Goal: Transaction & Acquisition: Purchase product/service

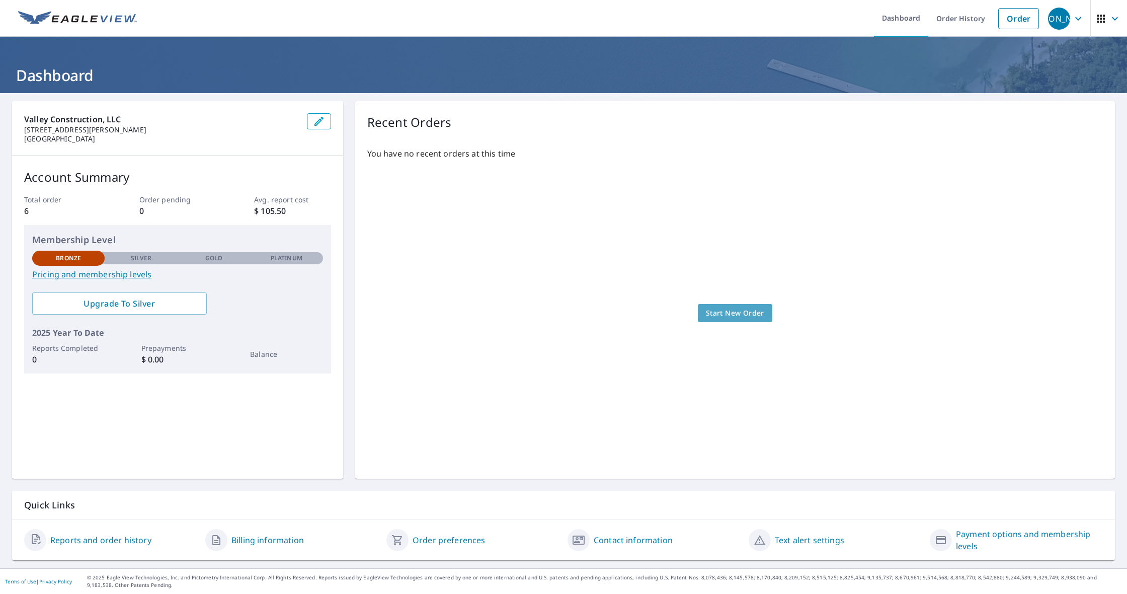
click at [732, 311] on span "Start New Order" at bounding box center [735, 313] width 58 height 13
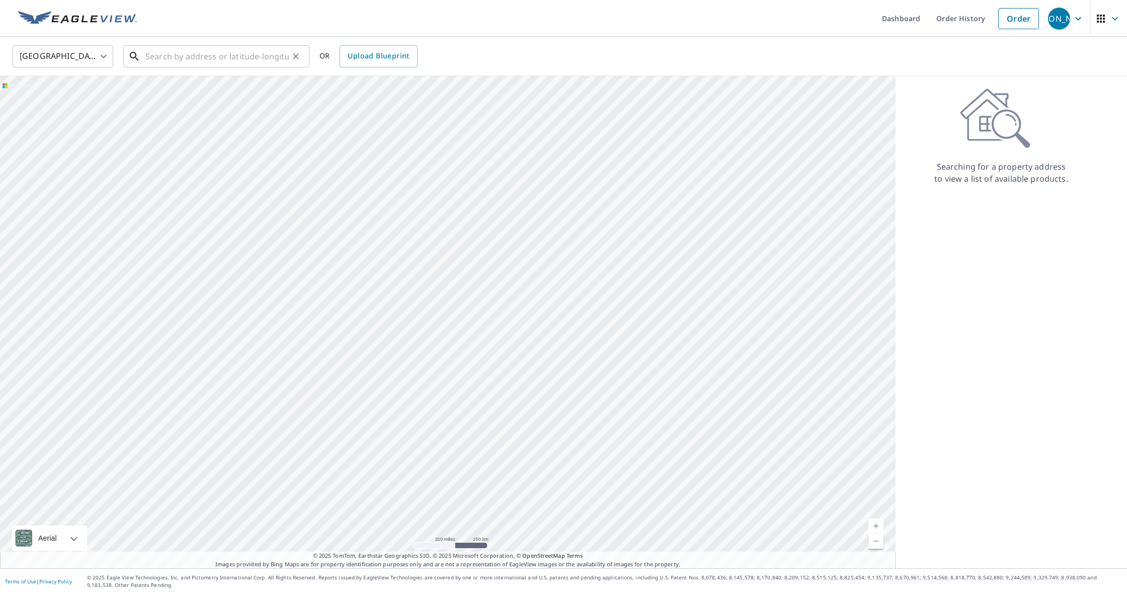
click at [172, 61] on input "text" at bounding box center [216, 56] width 143 height 28
paste input "N9521 [PERSON_NAME] Dr"
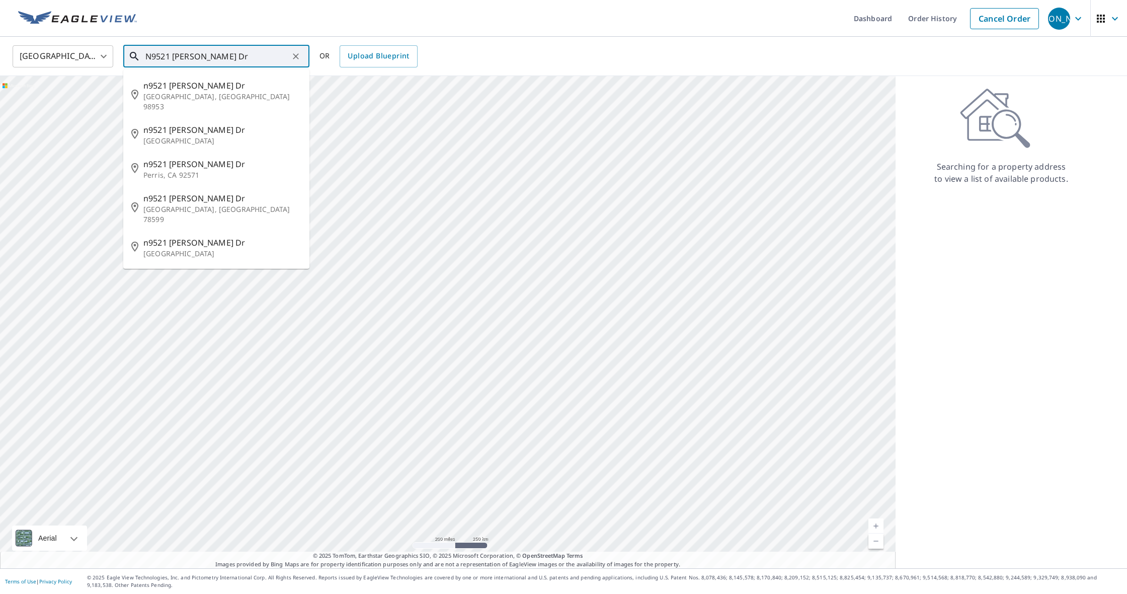
paste input "[PERSON_NAME] , Wi 54566"
click at [458, 49] on div "[GEOGRAPHIC_DATA] [GEOGRAPHIC_DATA] ​ N9521 [PERSON_NAME] [PERSON_NAME] , Wi 54…" at bounding box center [560, 56] width 1110 height 24
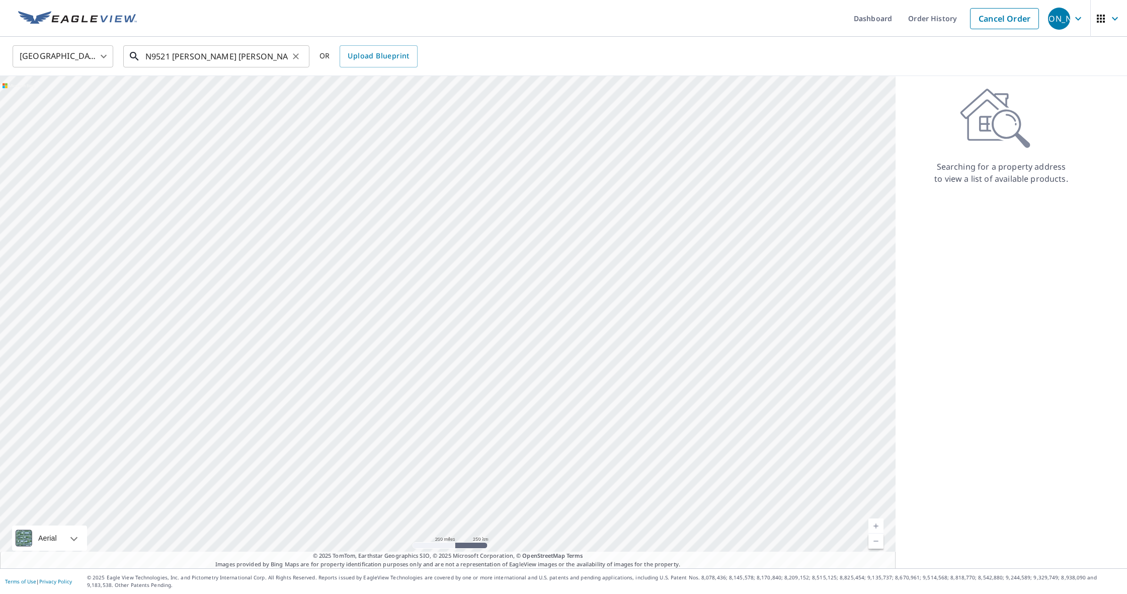
click at [239, 57] on input "N9521 [PERSON_NAME] [PERSON_NAME] , Wi 54566" at bounding box center [216, 56] width 143 height 28
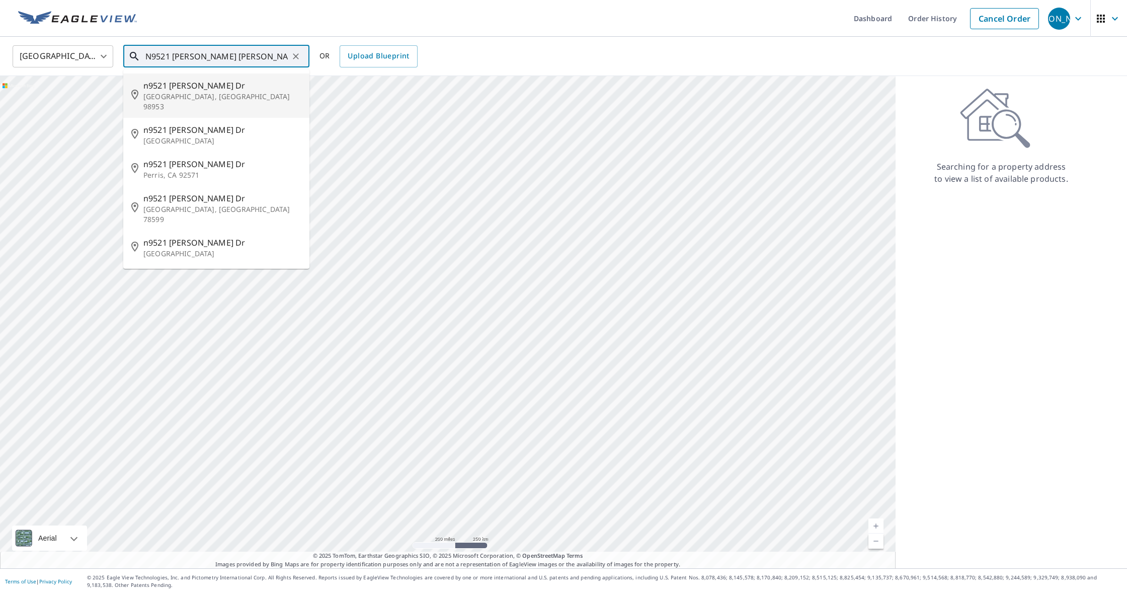
drag, startPoint x: 220, startPoint y: 56, endPoint x: 298, endPoint y: 56, distance: 77.5
click at [298, 56] on div "N9521 [PERSON_NAME] [PERSON_NAME] , Wi 54566 ​" at bounding box center [216, 56] width 186 height 22
type input "N9521 [PERSON_NAME] Dr"
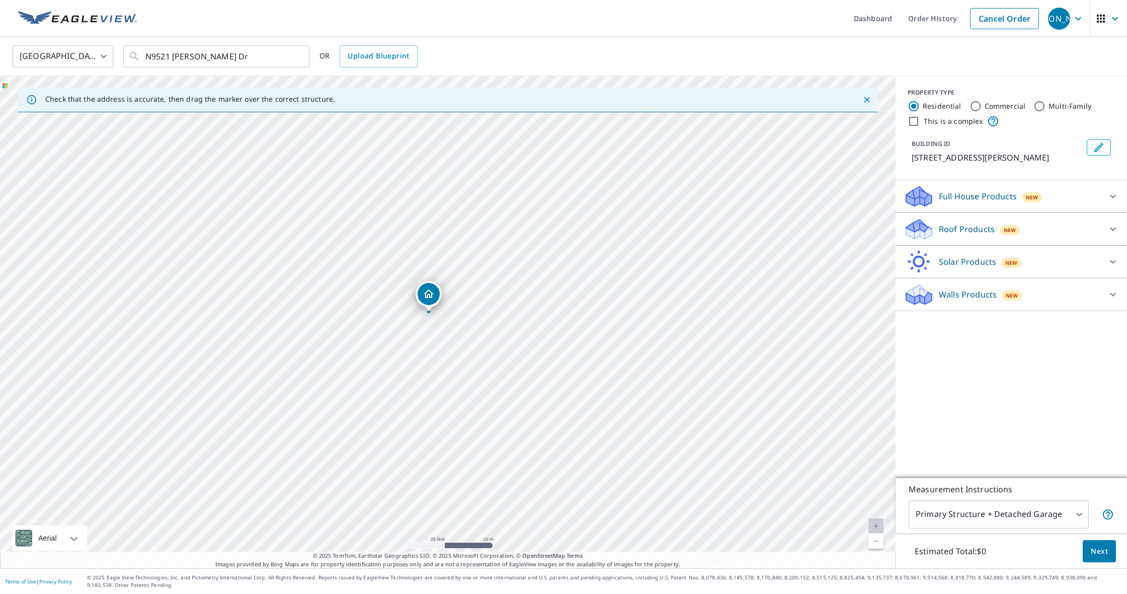
drag, startPoint x: 469, startPoint y: 286, endPoint x: 451, endPoint y: 342, distance: 58.7
click at [451, 343] on div "[STREET_ADDRESS][PERSON_NAME][PERSON_NAME]" at bounding box center [447, 322] width 895 height 492
click at [952, 226] on p "Roof Products" at bounding box center [967, 229] width 56 height 12
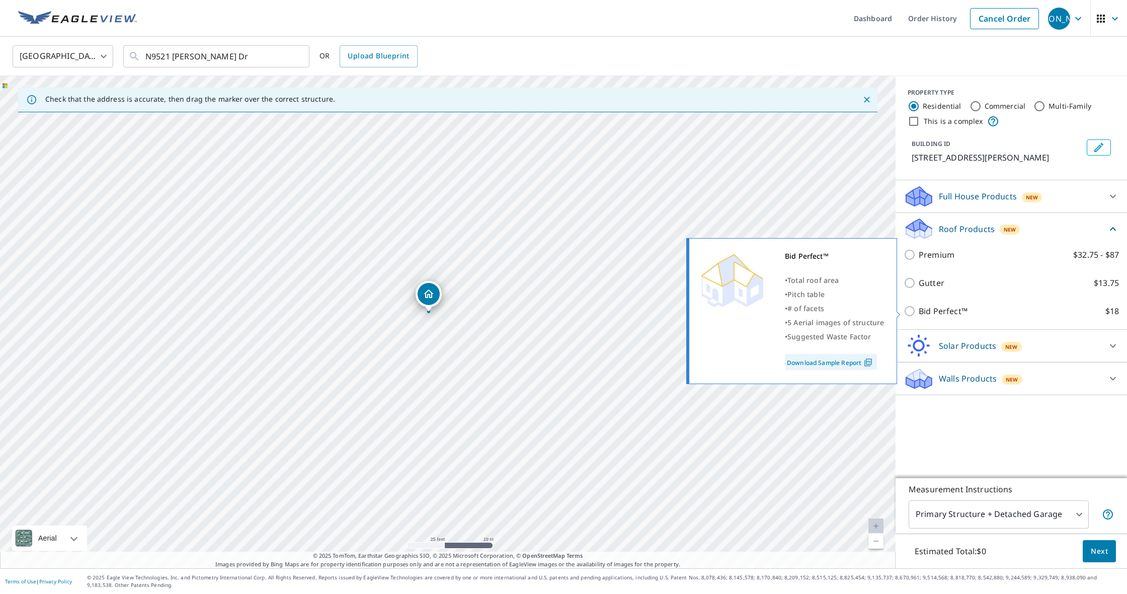
click at [907, 306] on input "Bid Perfect™ $18" at bounding box center [910, 311] width 15 height 12
checkbox input "true"
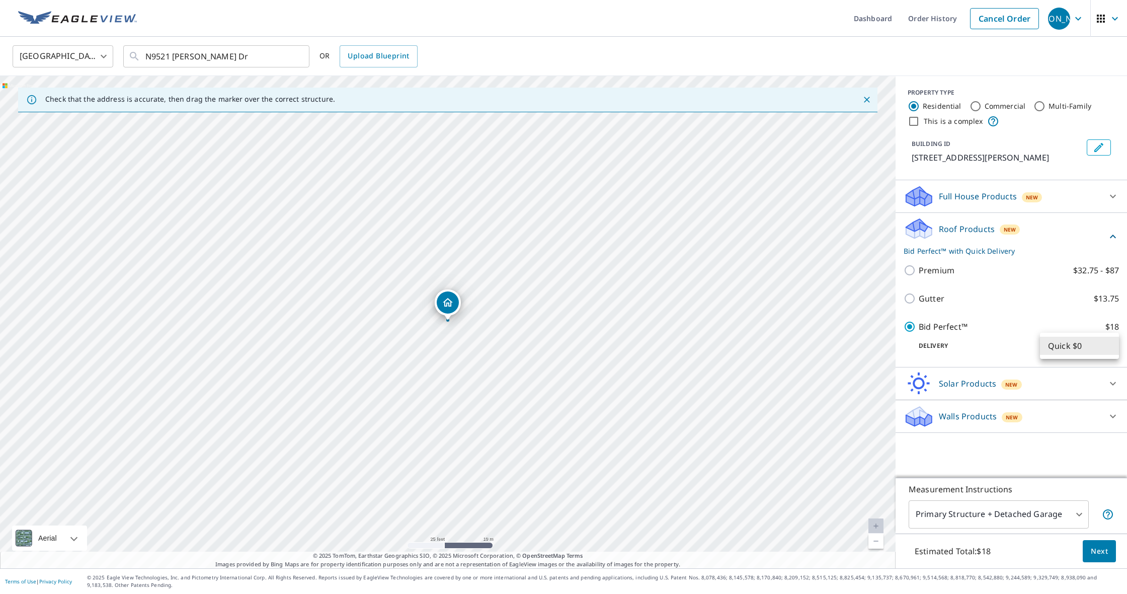
click at [1099, 348] on body "JA [PERSON_NAME] Dashboard Order History Cancel Order JA [GEOGRAPHIC_DATA] [GEO…" at bounding box center [563, 297] width 1127 height 594
click at [1099, 347] on li "Quick $0" at bounding box center [1079, 346] width 79 height 18
click at [1095, 550] on span "Next" at bounding box center [1099, 551] width 17 height 13
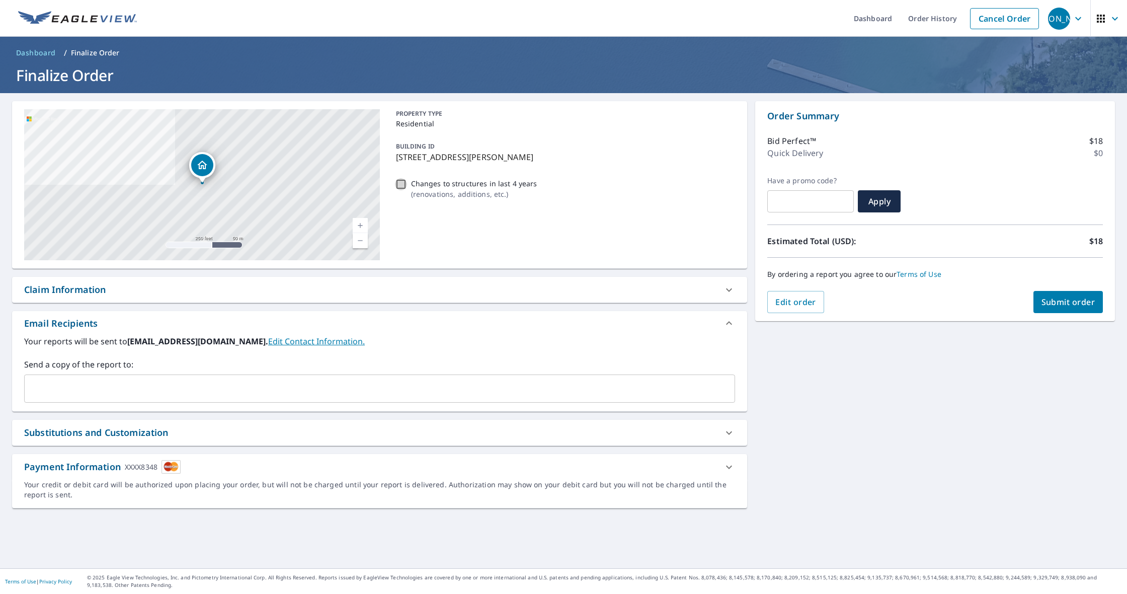
click at [402, 184] on input "Changes to structures in last 4 years ( renovations, additions, etc. )" at bounding box center [401, 184] width 12 height 12
checkbox input "true"
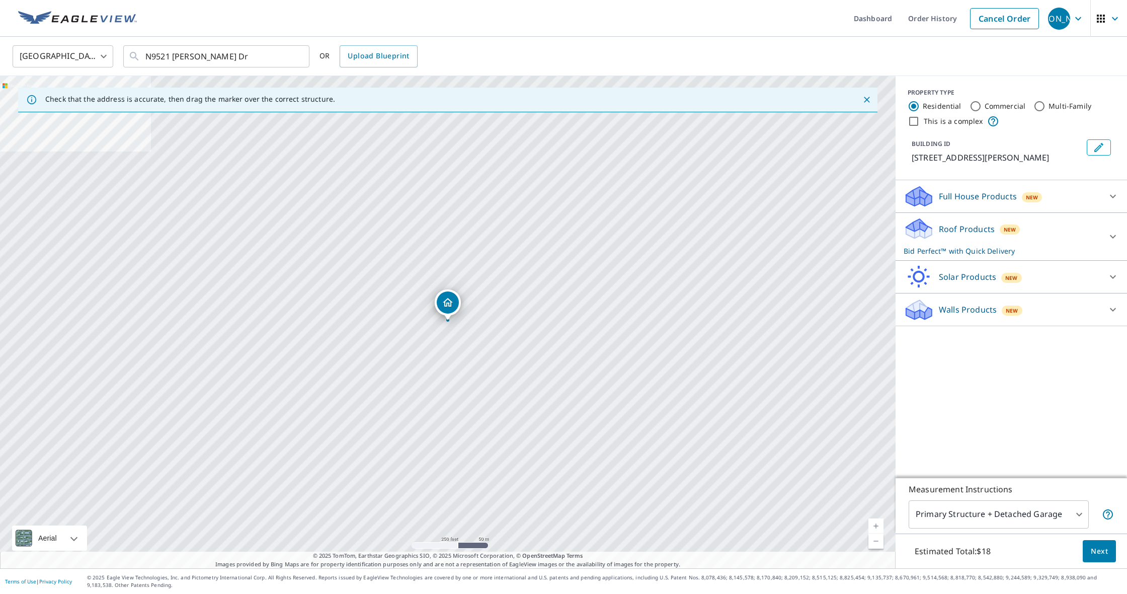
click at [954, 236] on div "Roof Products New Bid Perfect™ with Quick Delivery" at bounding box center [1001, 236] width 197 height 39
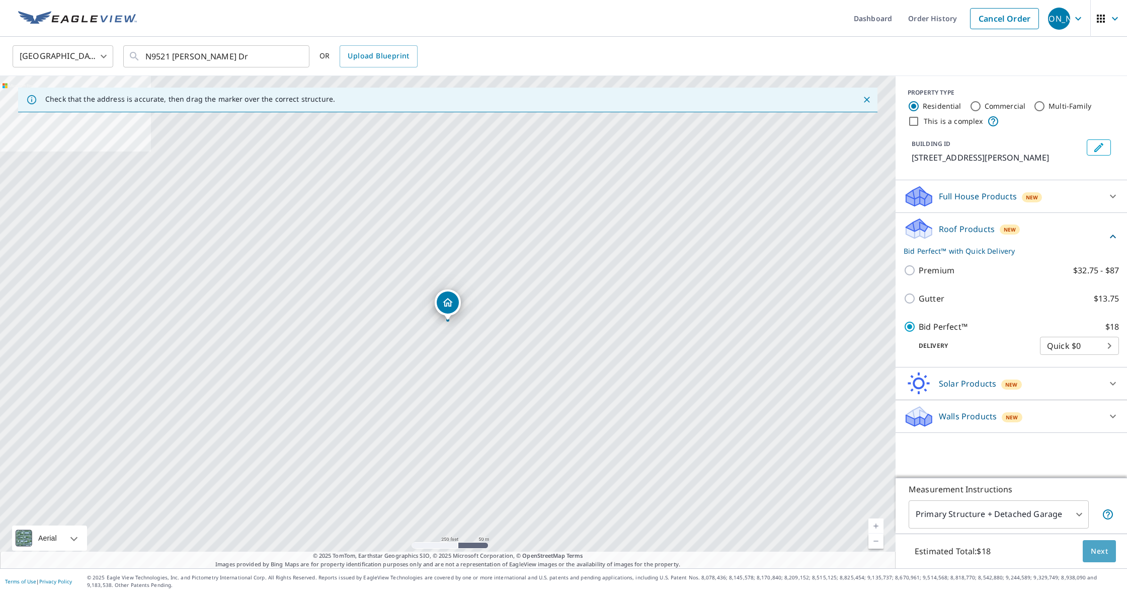
click at [1104, 547] on span "Next" at bounding box center [1099, 551] width 17 height 13
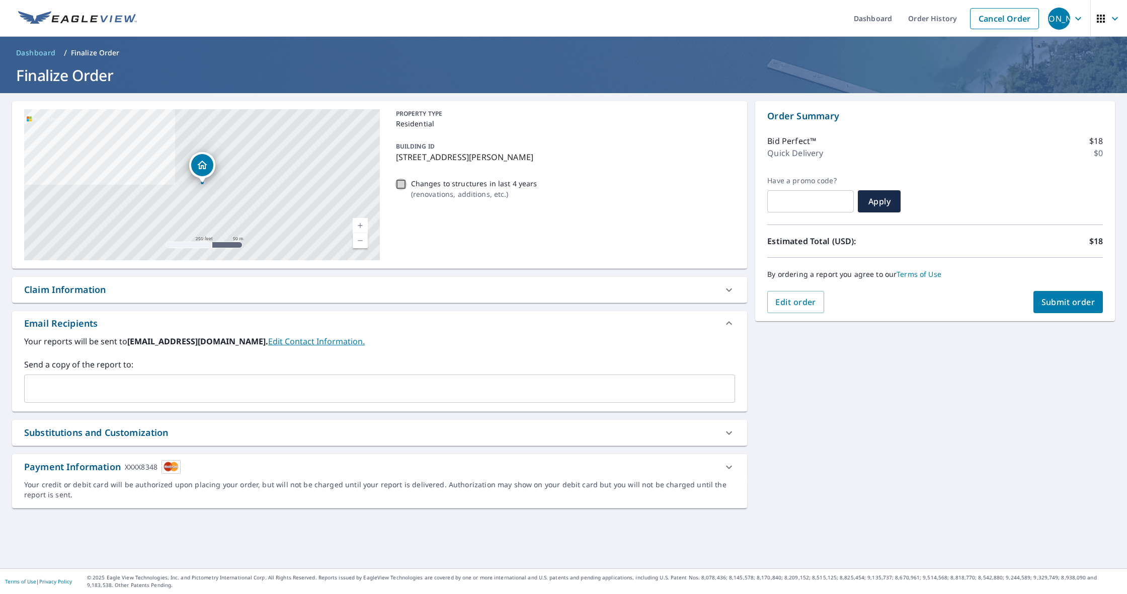
click at [404, 184] on input "Changes to structures in last 4 years ( renovations, additions, etc. )" at bounding box center [401, 184] width 12 height 12
checkbox input "true"
click at [65, 290] on div "Claim Information" at bounding box center [65, 290] width 82 height 14
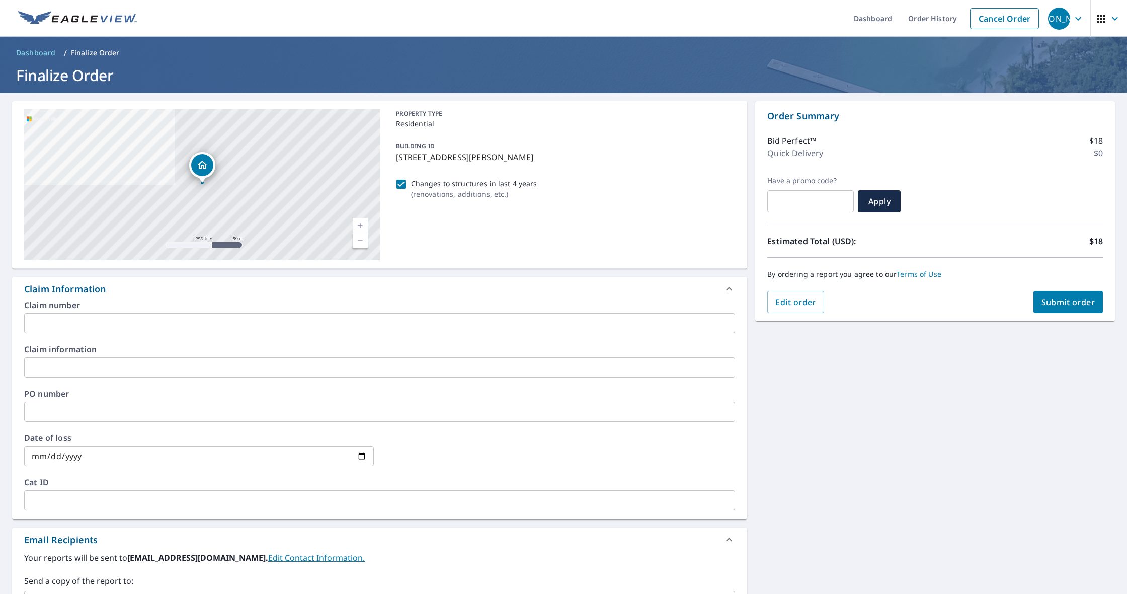
click at [65, 290] on div "Claim Information" at bounding box center [65, 289] width 82 height 14
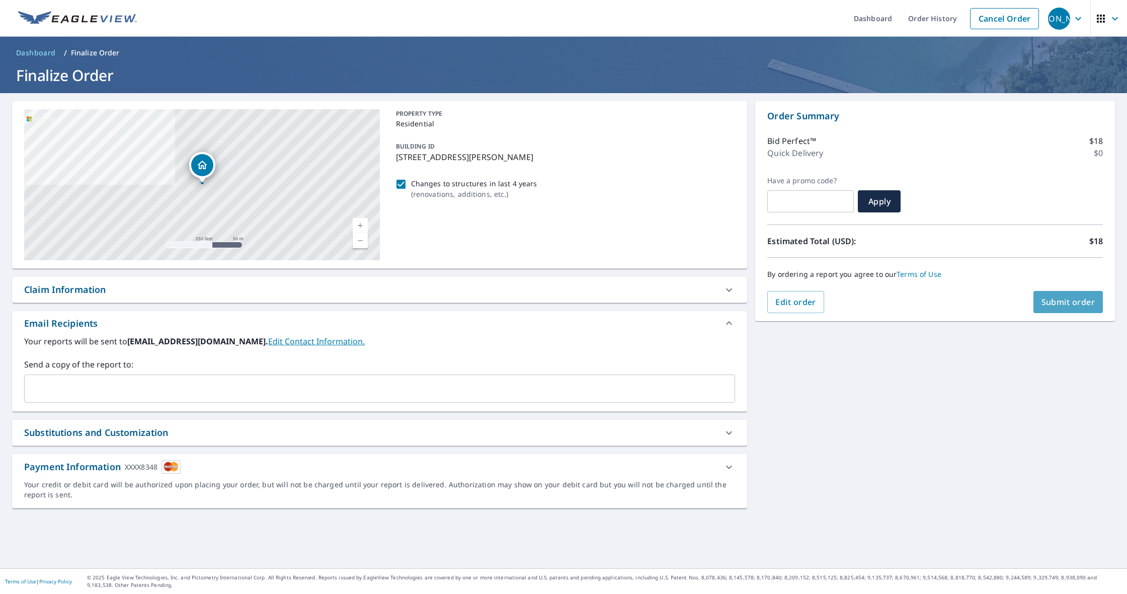
click at [1059, 301] on span "Submit order" at bounding box center [1068, 301] width 54 height 11
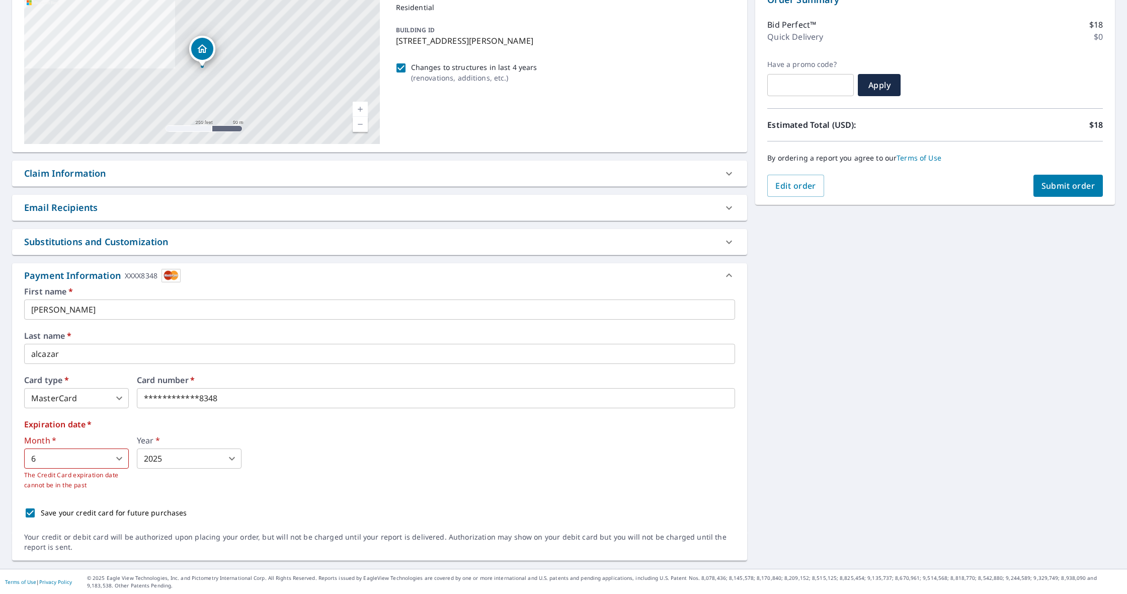
scroll to position [116, 0]
click at [164, 463] on body "JA [PERSON_NAME] Dashboard Order History Cancel Order JA Dashboard / Finalize O…" at bounding box center [563, 297] width 1127 height 594
click at [169, 443] on li "2028" at bounding box center [189, 446] width 105 height 18
type input "2028"
click at [330, 459] on div "Month   * 6 6 ​ The Credit Card expiration date cannot be in the past Year   * …" at bounding box center [379, 464] width 711 height 54
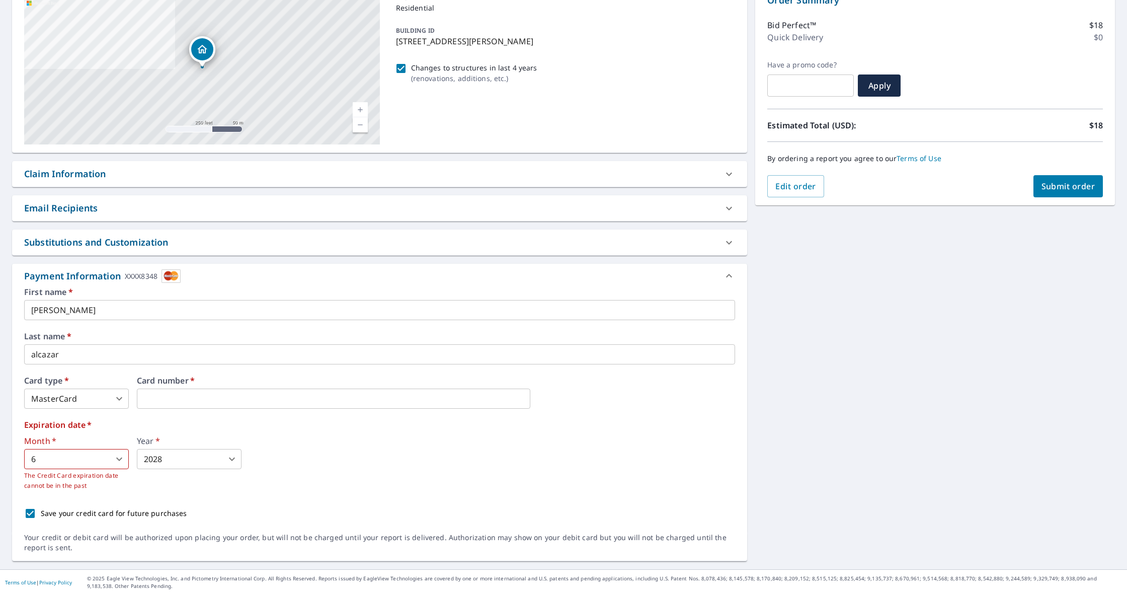
click at [100, 456] on body "JA [PERSON_NAME] Dashboard Order History Cancel Order JA Dashboard / Finalize O…" at bounding box center [563, 297] width 1127 height 594
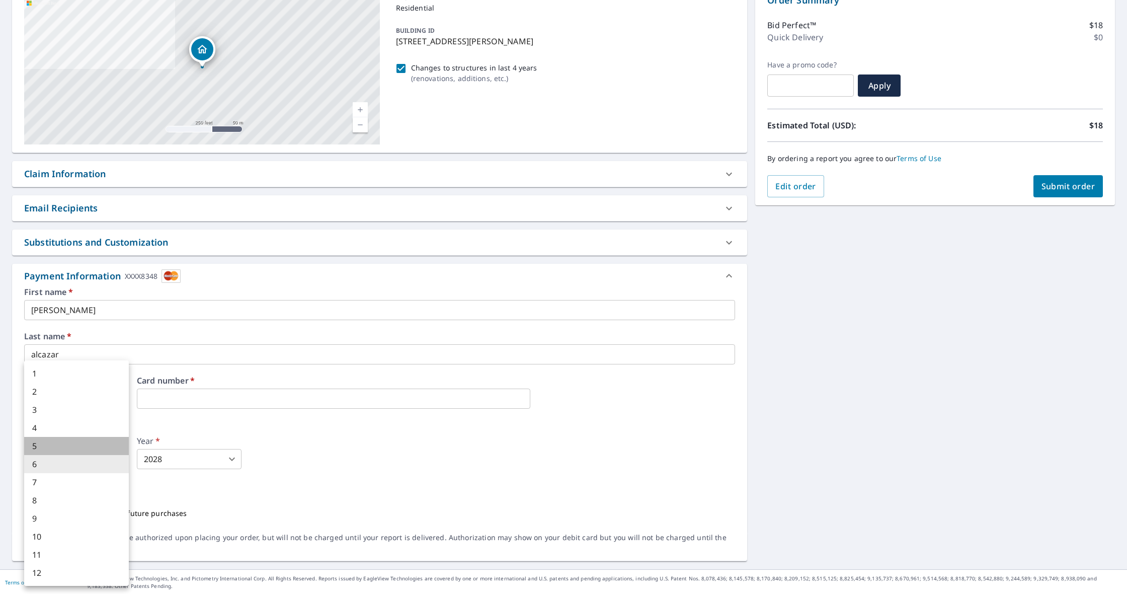
click at [84, 442] on li "5" at bounding box center [76, 446] width 105 height 18
click at [79, 460] on body "JA [PERSON_NAME] Dashboard Order History Cancel Order JA Dashboard / Finalize O…" at bounding box center [563, 297] width 1127 height 594
click at [71, 471] on li "6" at bounding box center [76, 464] width 105 height 18
type input "6"
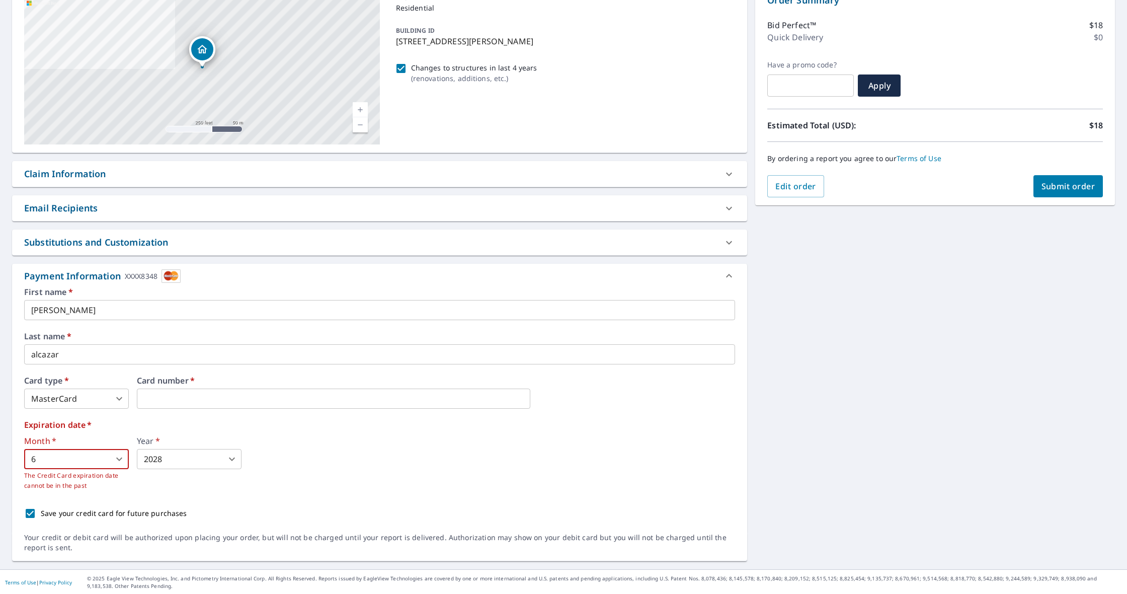
click at [235, 492] on div "First name   * [PERSON_NAME] ​ Last name   * [PERSON_NAME] ​ Card type   * Mast…" at bounding box center [379, 406] width 711 height 236
click at [1066, 183] on span "Submit order" at bounding box center [1068, 186] width 54 height 11
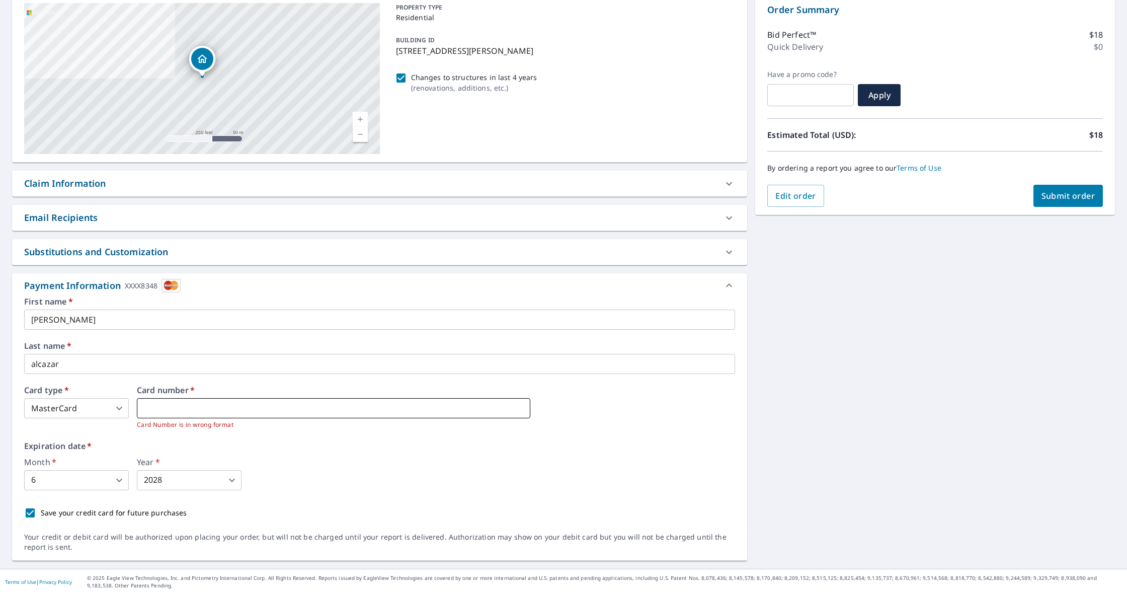
click at [408, 402] on iframe at bounding box center [333, 408] width 393 height 20
click at [528, 474] on div "Month   * 6 6 ​ Year   * 2028 2028 ​" at bounding box center [379, 474] width 711 height 32
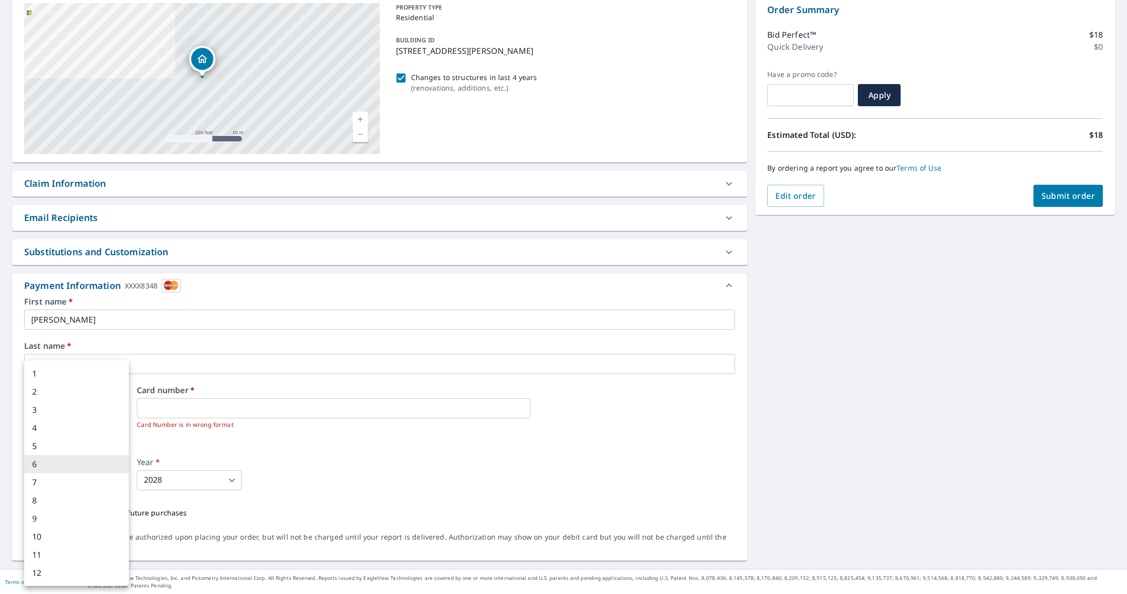
click at [91, 475] on body "JA [PERSON_NAME] Dashboard Order History Cancel Order JA Dashboard / Finalize O…" at bounding box center [563, 297] width 1127 height 594
click at [178, 473] on div at bounding box center [563, 297] width 1127 height 594
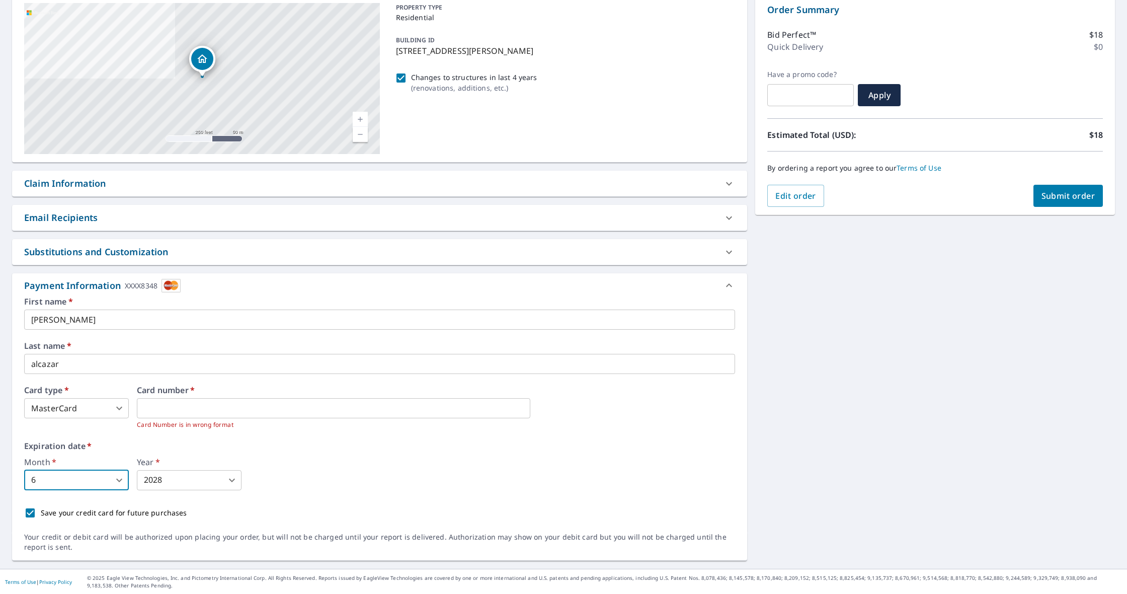
click at [193, 480] on body "JA [PERSON_NAME] Dashboard Order History Cancel Order JA Dashboard / Finalize O…" at bounding box center [563, 297] width 1127 height 594
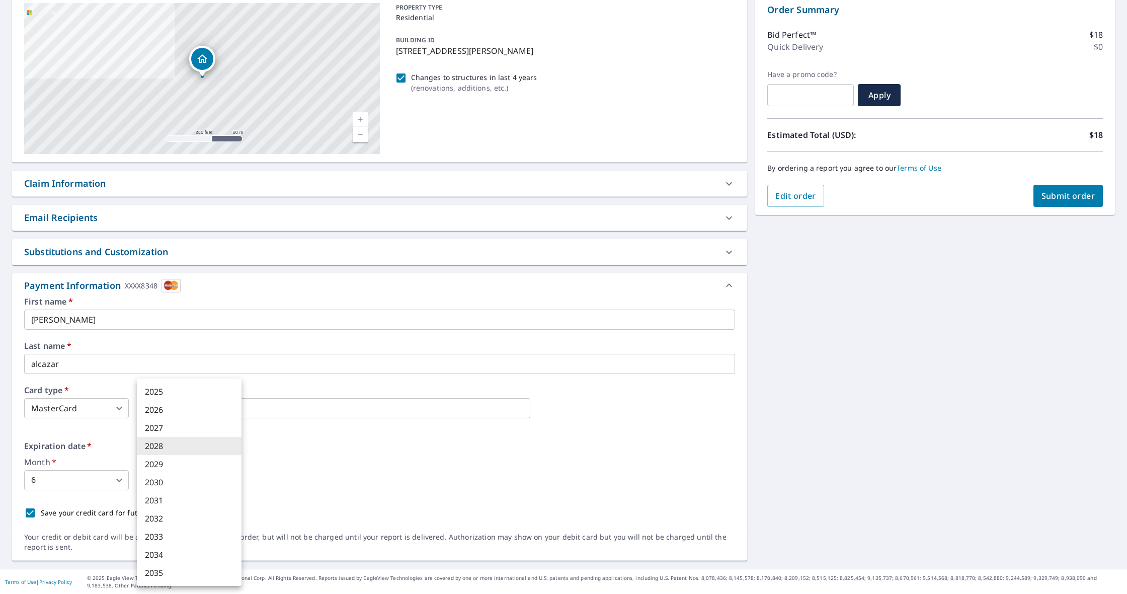
click at [421, 484] on div at bounding box center [563, 297] width 1127 height 594
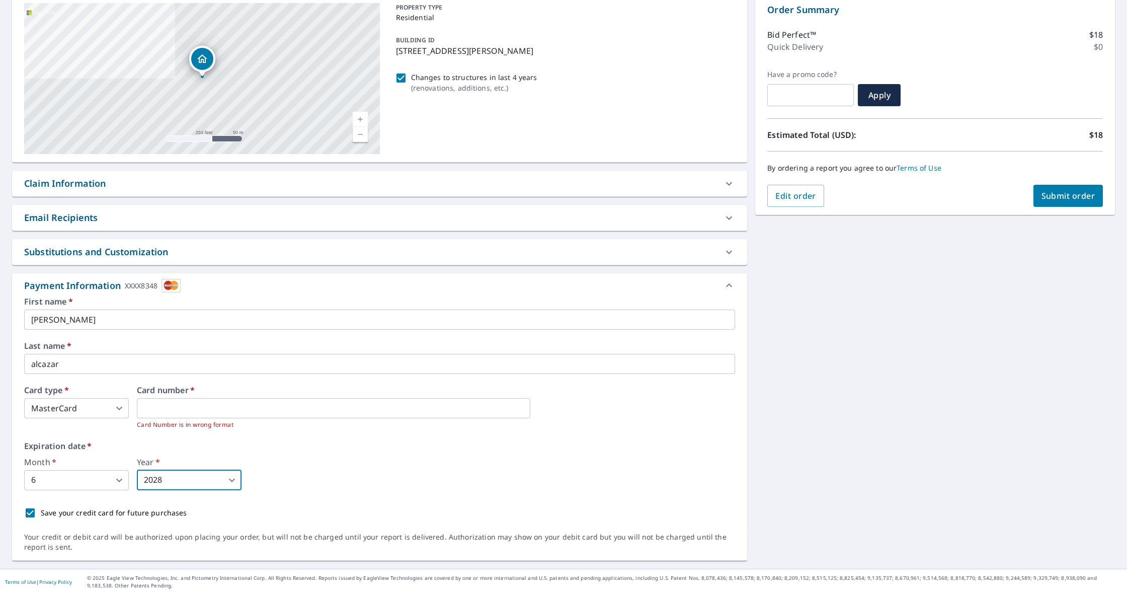
click at [1089, 197] on span "Submit order" at bounding box center [1068, 195] width 54 height 11
click at [1070, 192] on span "Submit order" at bounding box center [1068, 195] width 54 height 11
click at [285, 450] on div "Expiration date   * Month   * 6 6 ​ Year   * 2028 2028 ​" at bounding box center [379, 466] width 711 height 48
click at [538, 475] on div "Month   * 6 6 ​ Year   * 2028 2028 ​" at bounding box center [379, 474] width 711 height 32
click at [1090, 195] on span "Submit order" at bounding box center [1068, 195] width 54 height 11
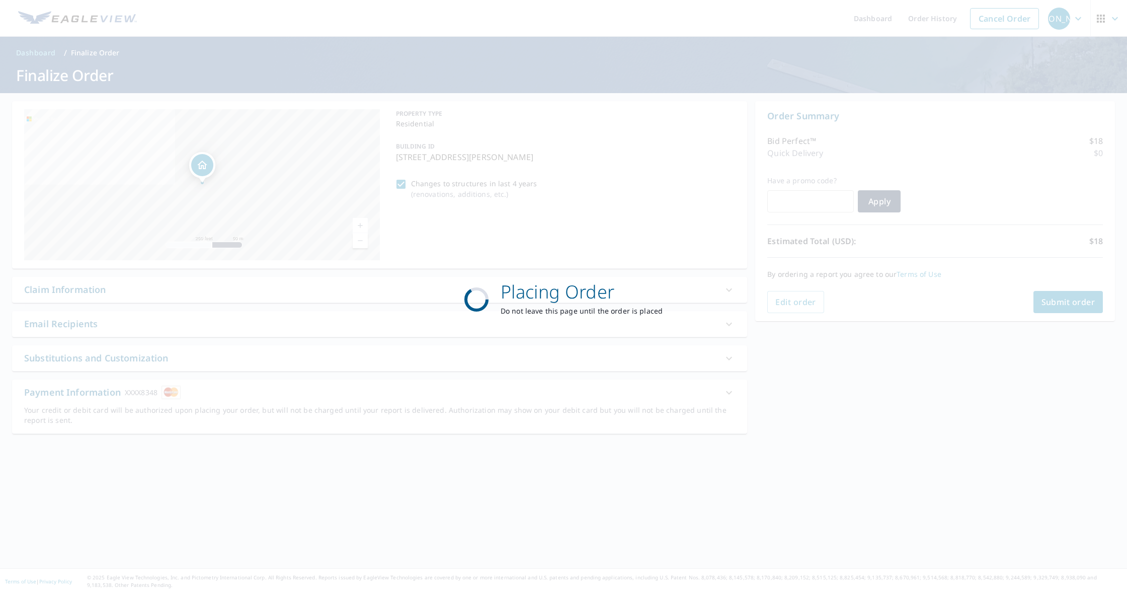
scroll to position [0, 0]
